Goal: Entertainment & Leisure: Consume media (video, audio)

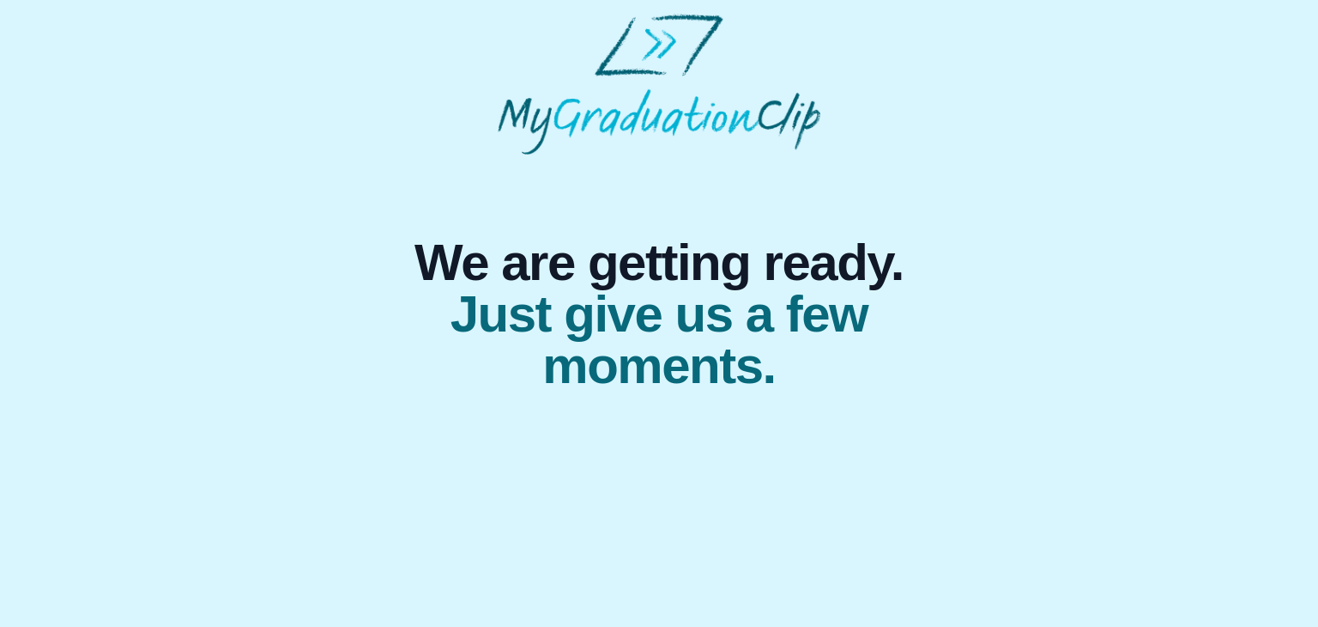
select select "**********"
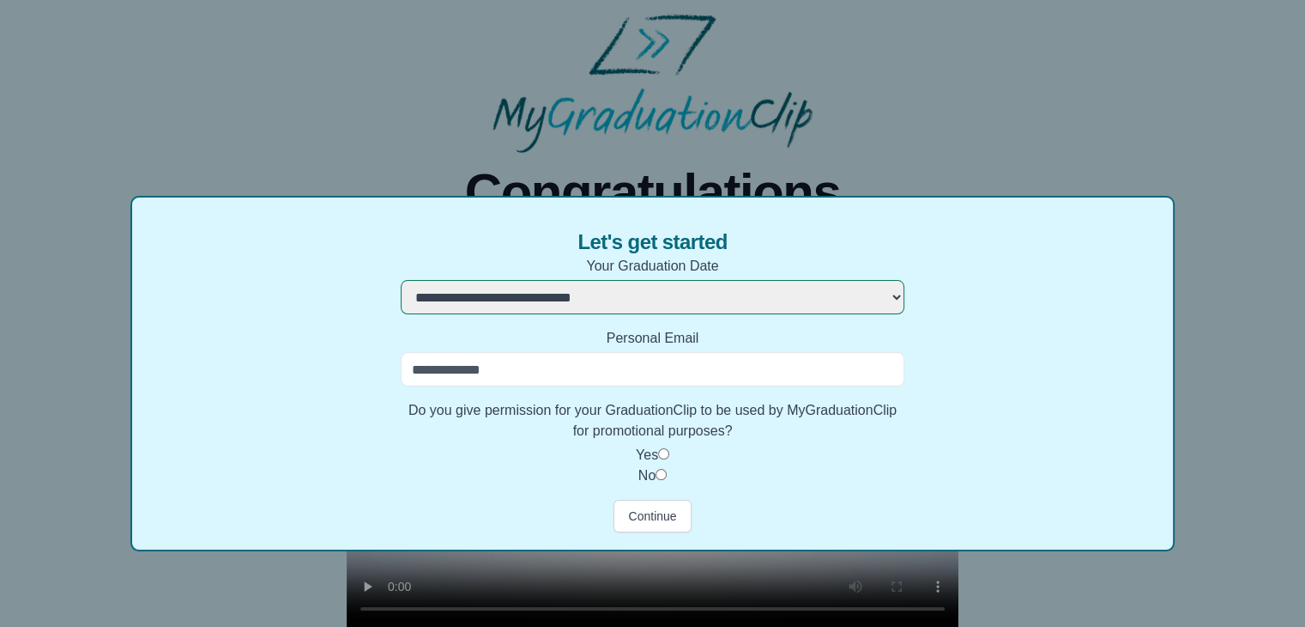
click at [526, 364] on input "Personal Email" at bounding box center [652, 369] width 503 height 34
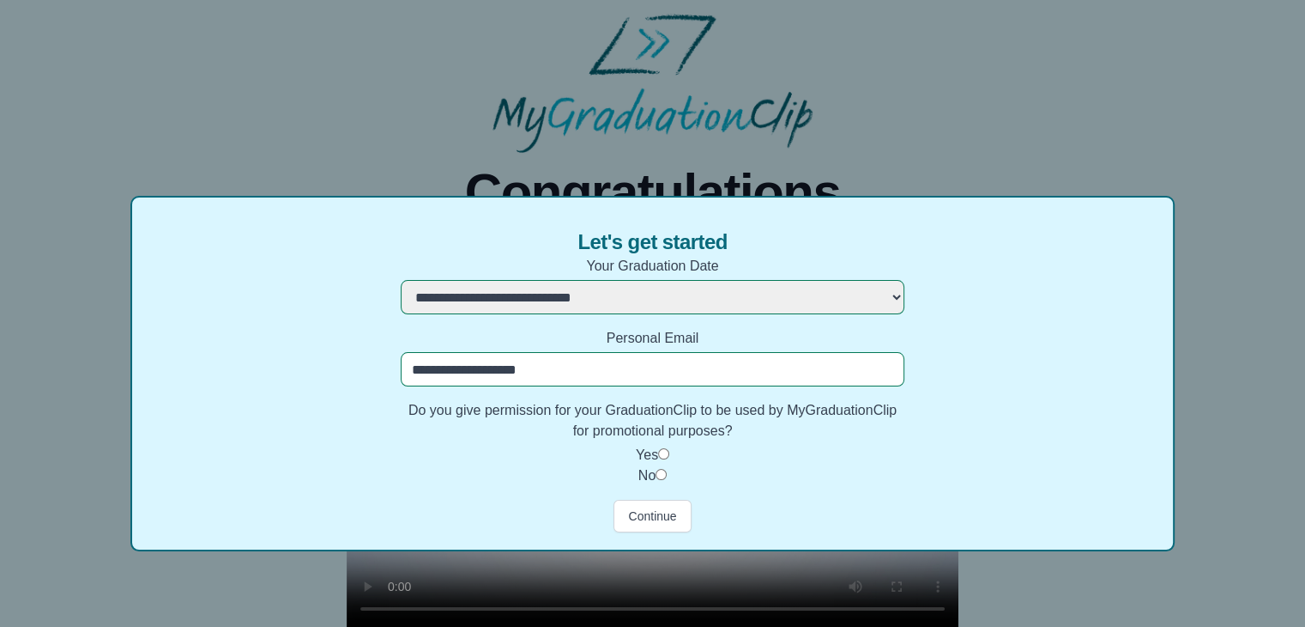
type input "**********"
click at [659, 518] on button "Continue" at bounding box center [652, 516] width 77 height 33
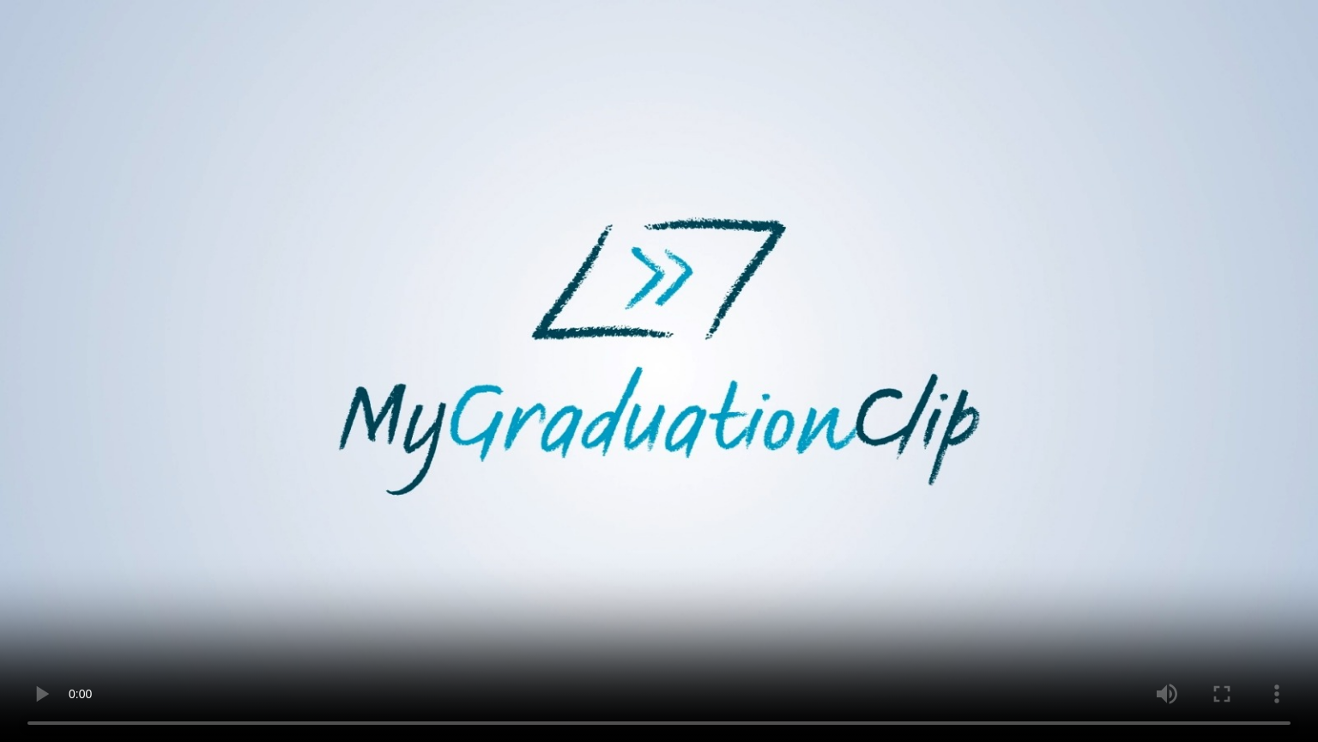
click at [1167, 247] on video at bounding box center [659, 371] width 1318 height 742
click at [1106, 274] on video at bounding box center [659, 371] width 1318 height 742
click at [903, 364] on video at bounding box center [659, 371] width 1318 height 742
click at [697, 505] on video at bounding box center [659, 371] width 1318 height 742
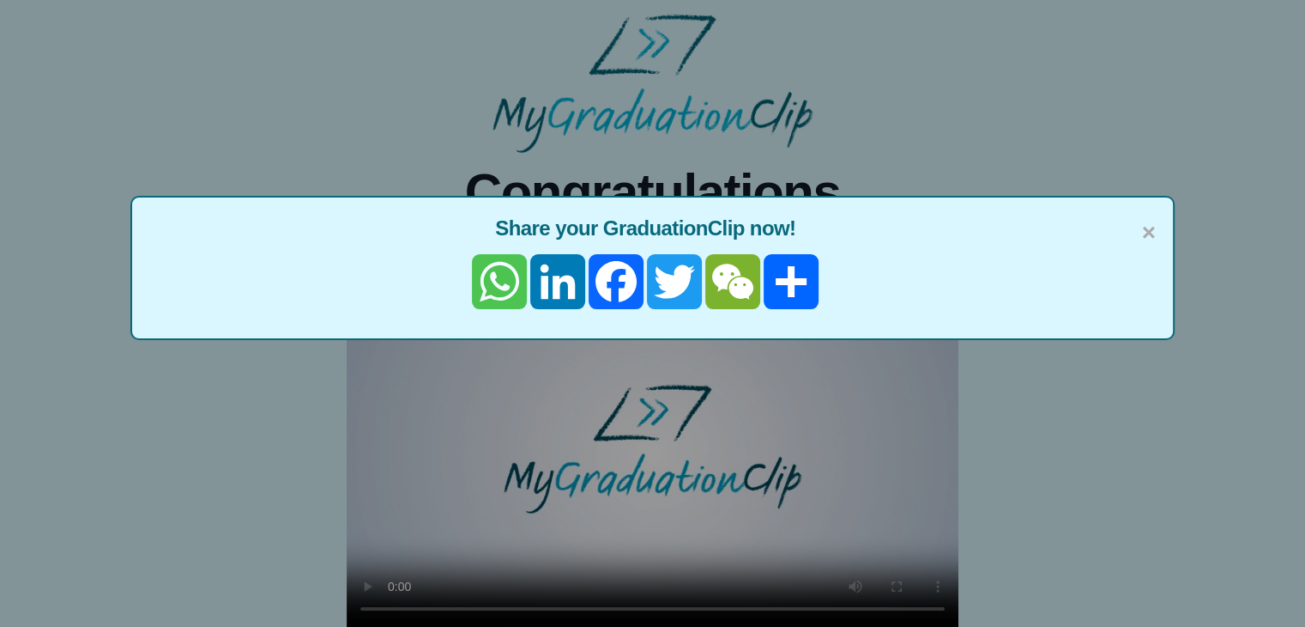
click at [502, 286] on link "WhatsApp" at bounding box center [499, 281] width 58 height 55
click at [1114, 447] on div "× Share your GraduationClip now! WhatsApp LinkedIn Facebook Twitter WeChat Share" at bounding box center [652, 313] width 1305 height 627
click at [1154, 233] on span "×" at bounding box center [1149, 233] width 14 height 36
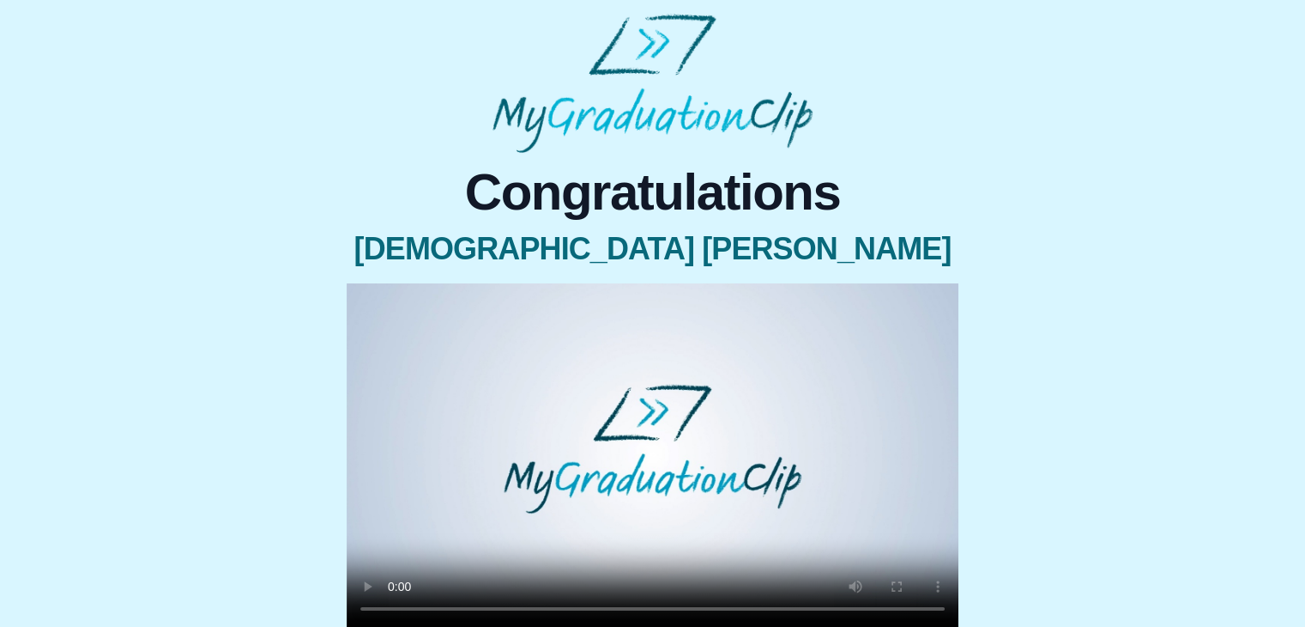
drag, startPoint x: 1281, startPoint y: 0, endPoint x: 1020, endPoint y: 83, distance: 273.1
click at [1020, 83] on div "Congratulations [DEMOGRAPHIC_DATA] [PERSON_NAME] × Share your GraduationClip no…" at bounding box center [653, 409] width 1278 height 790
click at [1067, 69] on div "Congratulations [DEMOGRAPHIC_DATA] [PERSON_NAME] × Share your GraduationClip no…" at bounding box center [653, 409] width 1278 height 790
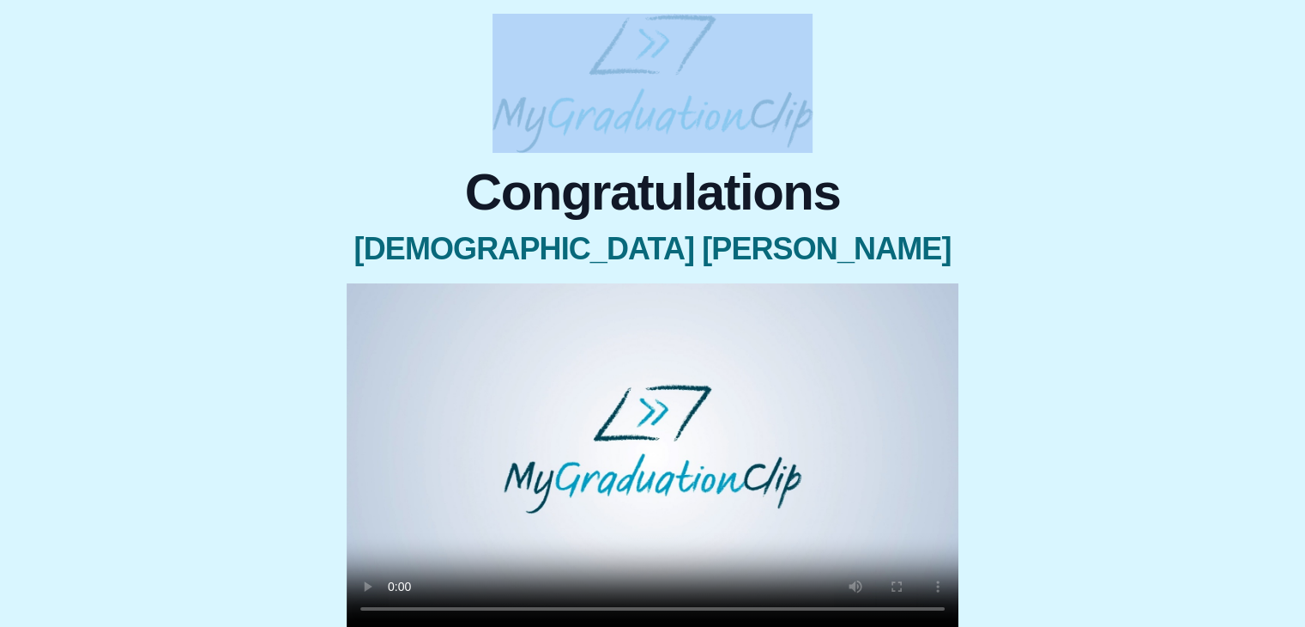
click at [1067, 69] on div "Congratulations [DEMOGRAPHIC_DATA] [PERSON_NAME] × Share your GraduationClip no…" at bounding box center [653, 409] width 1278 height 790
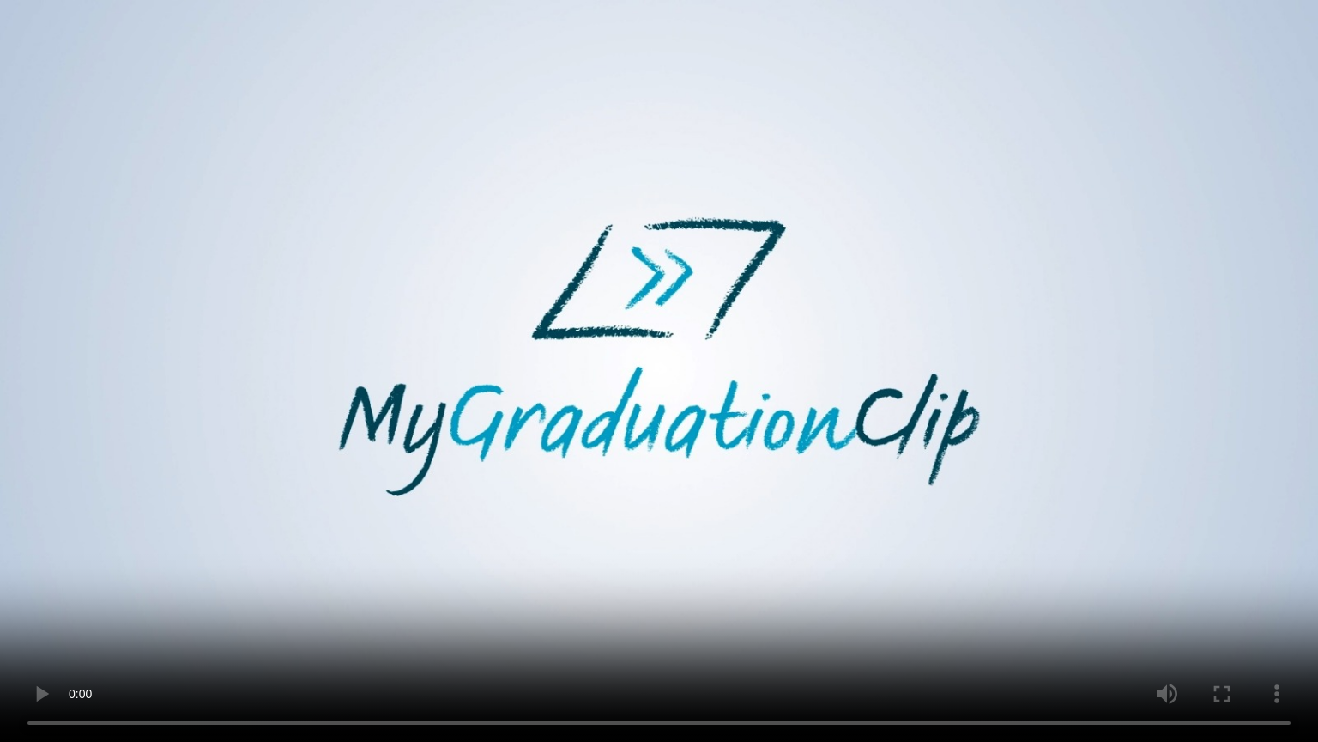
click at [597, 578] on video at bounding box center [659, 371] width 1318 height 742
click at [765, 524] on video at bounding box center [659, 371] width 1318 height 742
click at [1317, 572] on video at bounding box center [659, 371] width 1318 height 742
click at [1220, 439] on video at bounding box center [659, 371] width 1318 height 742
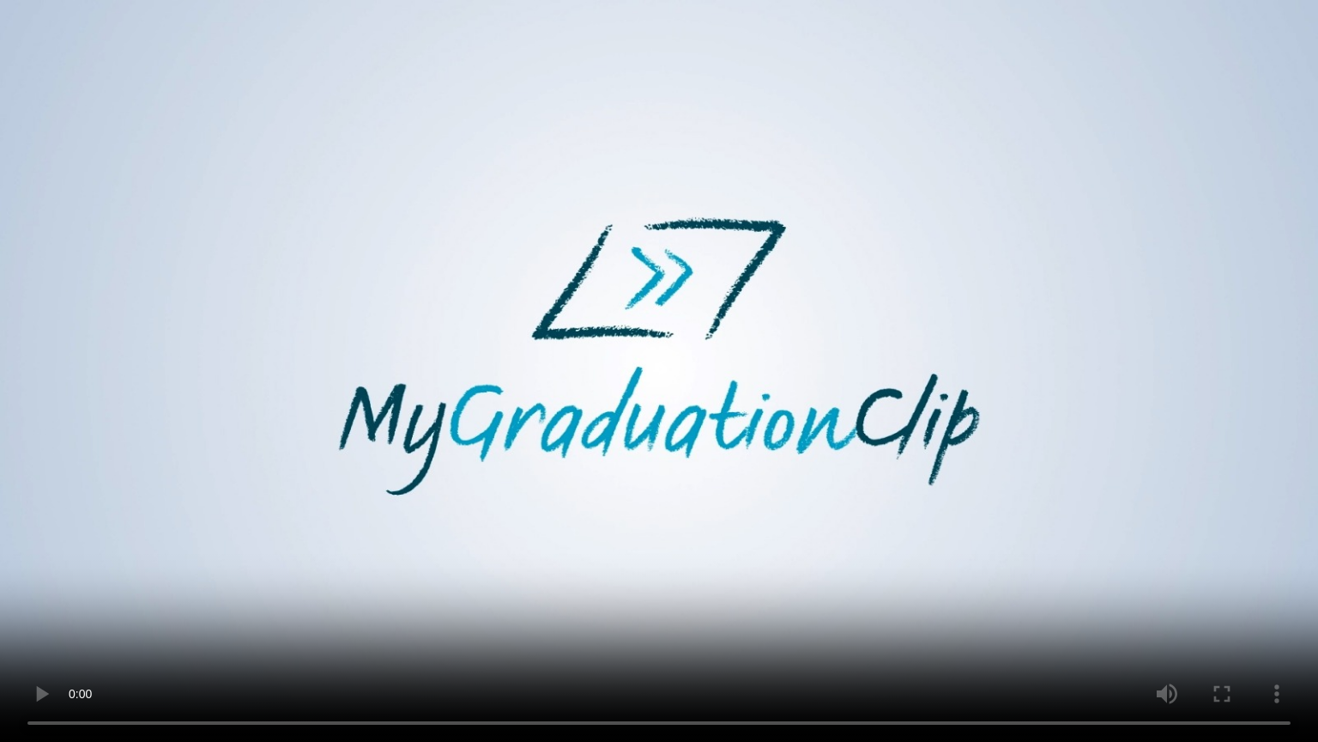
click at [1220, 439] on video at bounding box center [659, 371] width 1318 height 742
click at [1118, 515] on video at bounding box center [659, 371] width 1318 height 742
click at [998, 622] on video at bounding box center [659, 371] width 1318 height 742
click at [1057, 597] on video at bounding box center [659, 371] width 1318 height 742
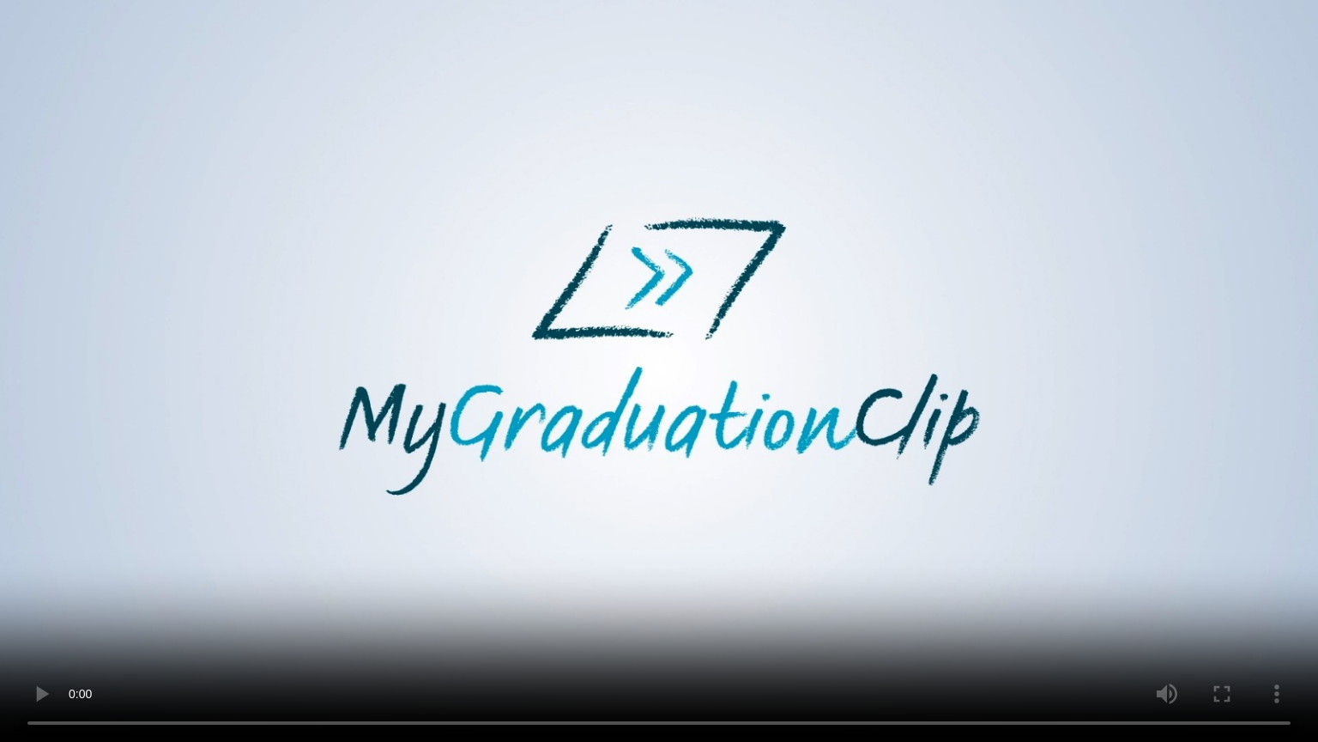
click at [1057, 597] on video at bounding box center [659, 371] width 1318 height 742
click at [685, 626] on video at bounding box center [659, 371] width 1318 height 742
click at [480, 615] on video at bounding box center [659, 371] width 1318 height 742
click at [735, 552] on video at bounding box center [659, 371] width 1318 height 742
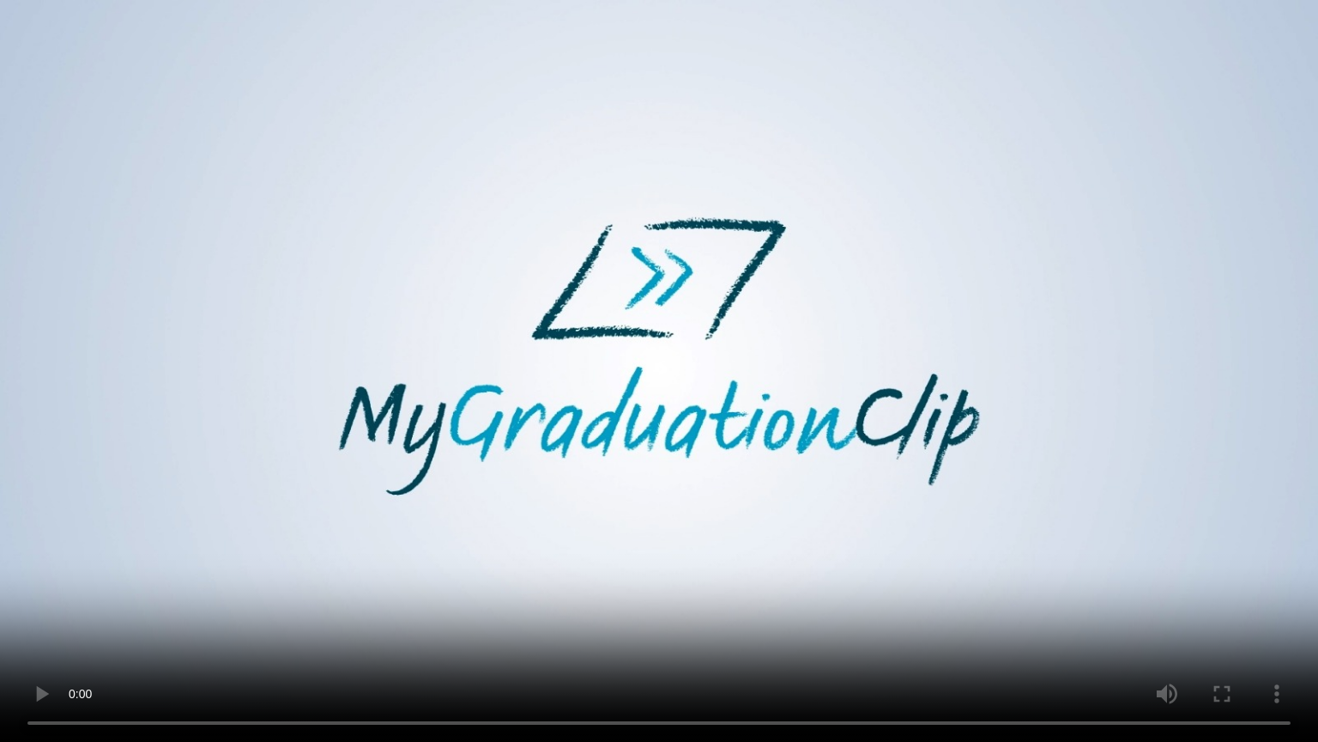
click at [735, 552] on video at bounding box center [659, 371] width 1318 height 742
click at [542, 451] on video at bounding box center [659, 371] width 1318 height 742
click at [726, 463] on video at bounding box center [659, 371] width 1318 height 742
click at [236, 394] on video at bounding box center [659, 371] width 1318 height 742
click at [1281, 75] on video at bounding box center [659, 371] width 1318 height 742
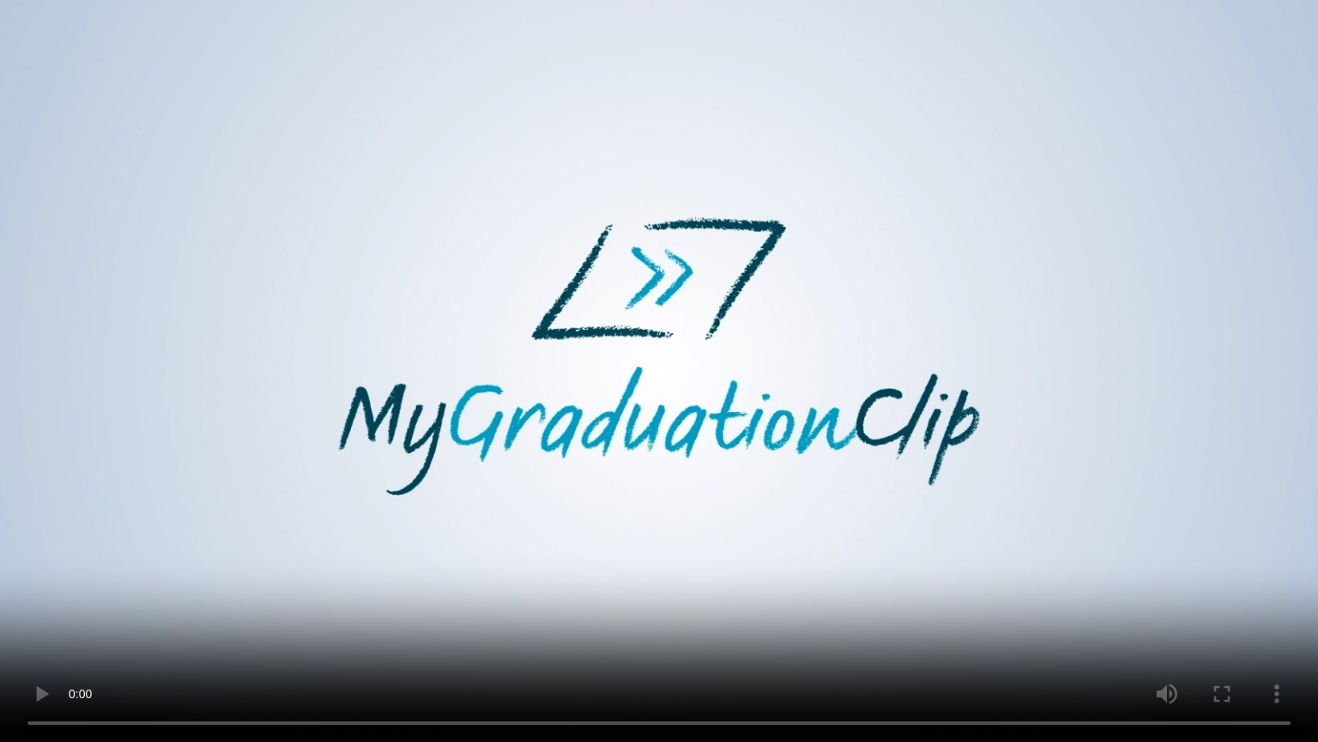
click at [1268, 220] on video at bounding box center [659, 371] width 1318 height 742
click at [1121, 588] on video at bounding box center [659, 371] width 1318 height 742
drag, startPoint x: 257, startPoint y: 616, endPoint x: 599, endPoint y: 596, distance: 342.2
click at [599, 596] on video at bounding box center [659, 371] width 1318 height 742
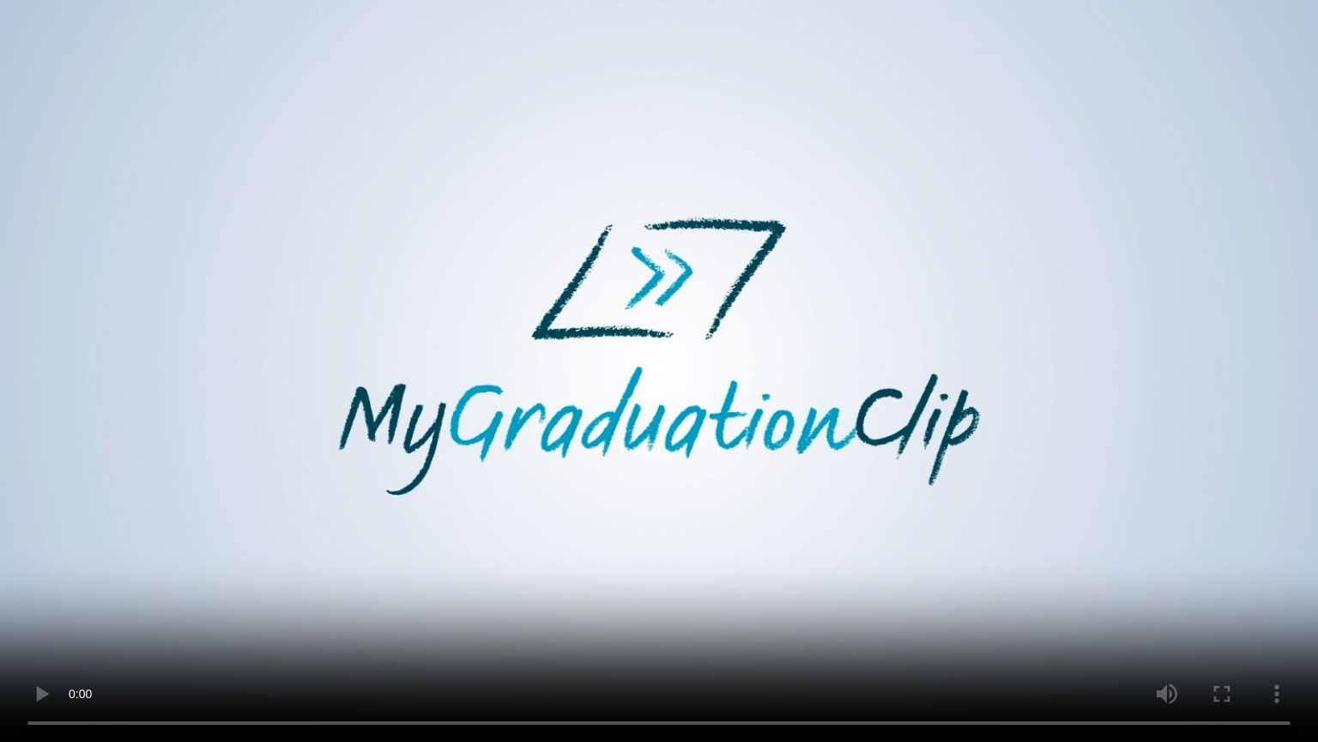
click at [599, 596] on video at bounding box center [659, 371] width 1318 height 742
click at [314, 594] on video at bounding box center [659, 371] width 1318 height 742
click at [267, 626] on video at bounding box center [659, 371] width 1318 height 742
click at [283, 529] on video at bounding box center [659, 371] width 1318 height 742
click at [711, 417] on video at bounding box center [659, 371] width 1318 height 742
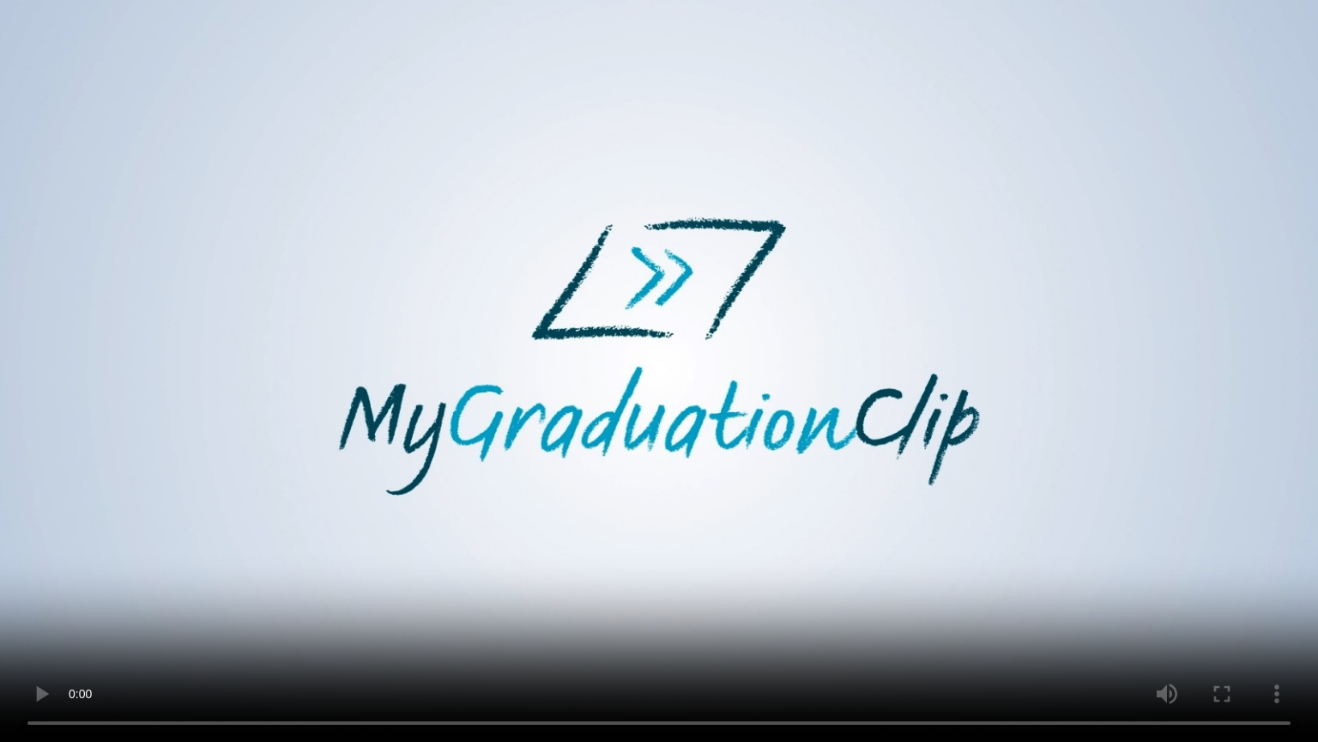
click at [764, 405] on video at bounding box center [659, 371] width 1318 height 742
